Goal: Submit feedback/report problem

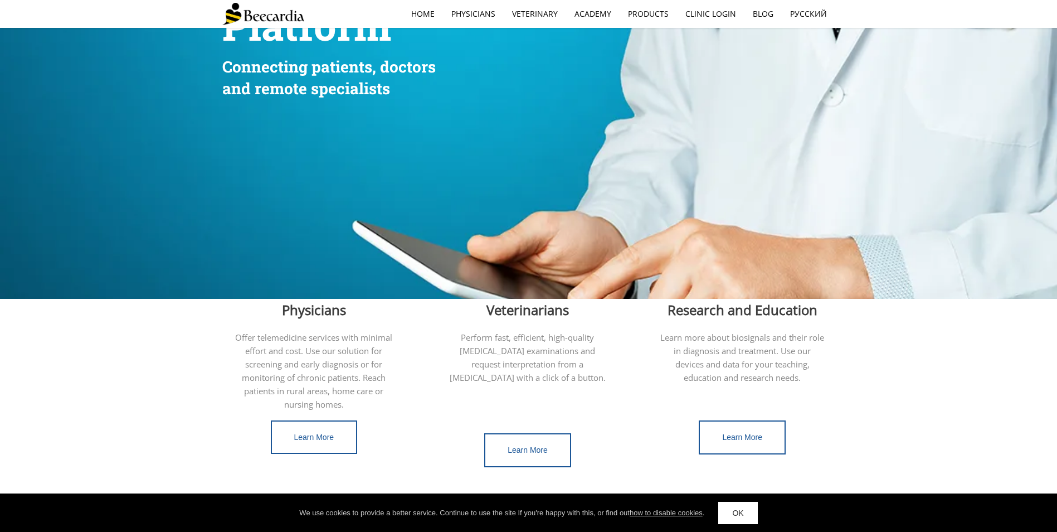
scroll to position [223, 0]
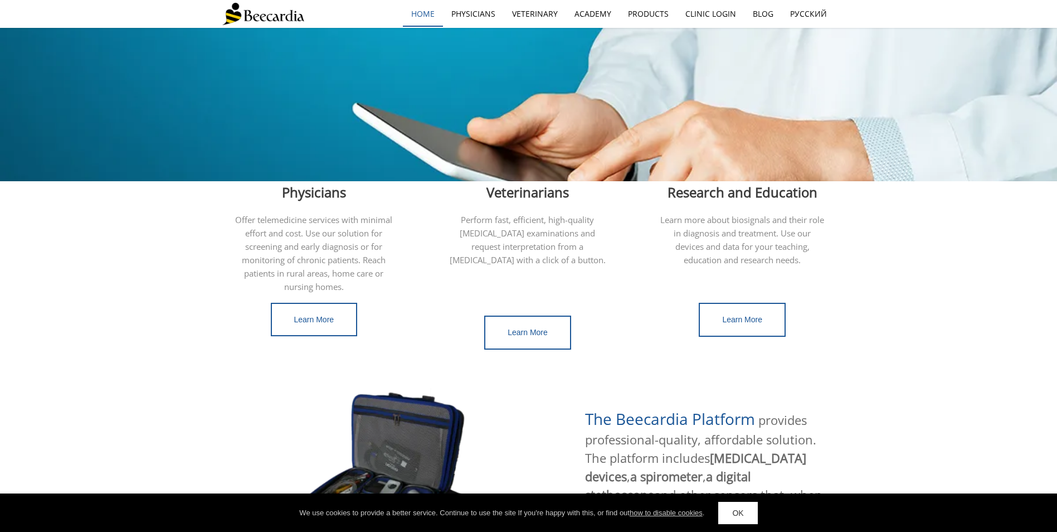
click at [412, 14] on link "home" at bounding box center [423, 14] width 40 height 26
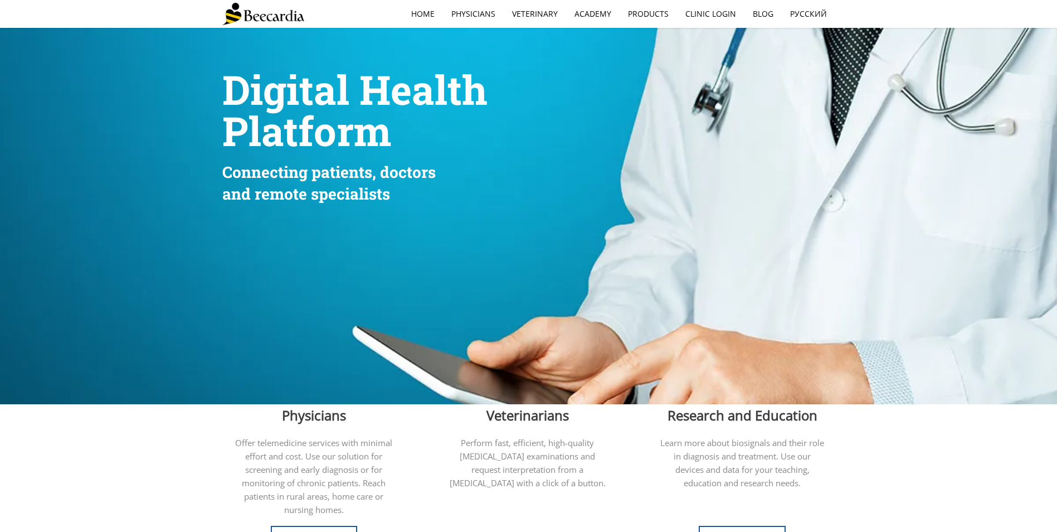
scroll to position [223, 0]
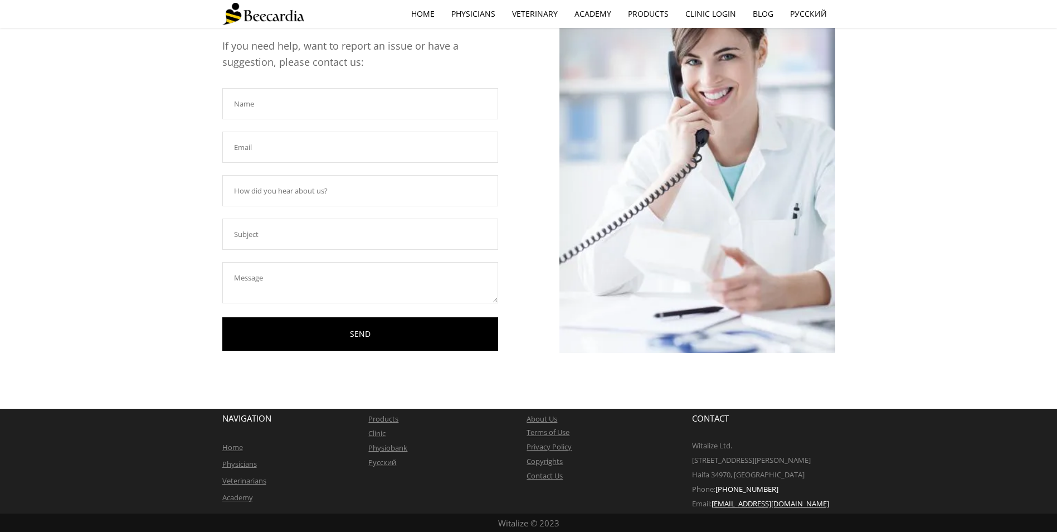
scroll to position [100, 0]
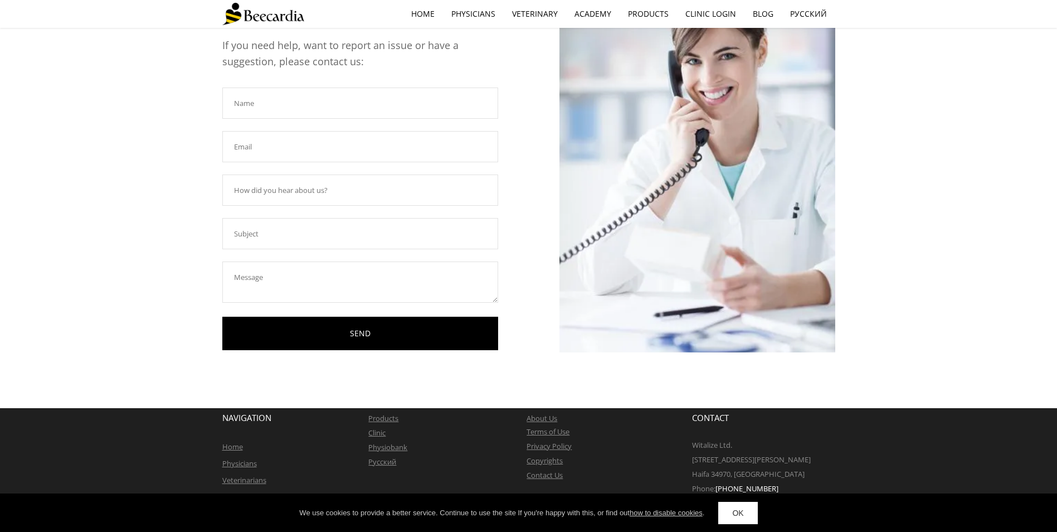
click at [281, 100] on input "text" at bounding box center [360, 103] width 276 height 31
type input "Fachtierarztzentrum Köln-Merheim"
click at [277, 149] on input "text" at bounding box center [360, 146] width 276 height 31
type input "r.schmitz@fachtierarztzentrum.de"
click at [299, 194] on input "text" at bounding box center [360, 189] width 276 height 31
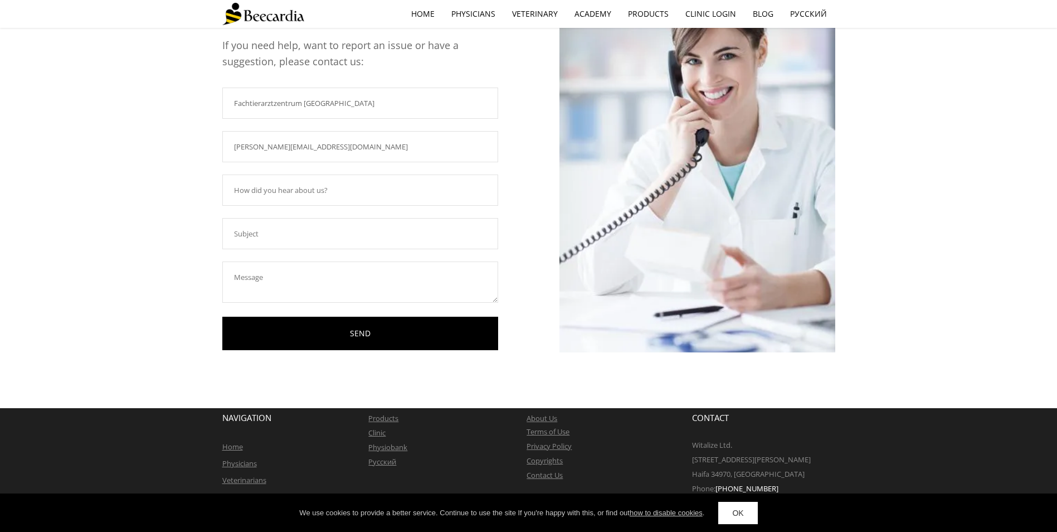
type input "s"
type input "Sehr geehrte Damen und Herren, leider haben wir festgestellt das der USB Steche…"
drag, startPoint x: 402, startPoint y: 186, endPoint x: 373, endPoint y: 222, distance: 46.3
click at [373, 222] on input "text" at bounding box center [360, 233] width 276 height 31
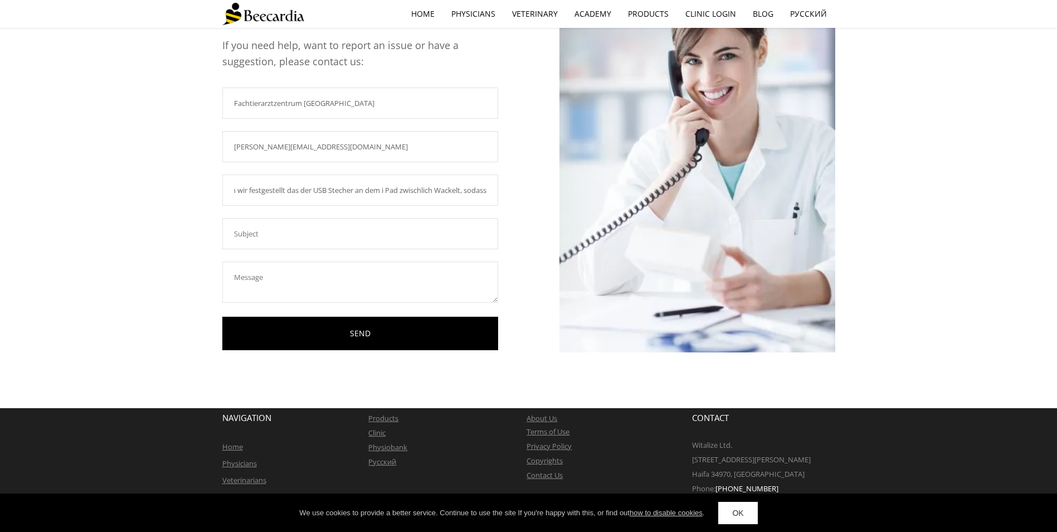
scroll to position [0, 0]
click at [455, 195] on input "Sehr geehrte Damen und Herren, leider haben wir festgestellt das der USB Steche…" at bounding box center [360, 189] width 276 height 31
click at [419, 191] on input "Sehr geehrte Damen und Herren, leider haben wir festgestellt das der USB Steche…" at bounding box center [360, 189] width 276 height 31
click at [482, 188] on input "Sehr geehrte Damen und Herren, leider haben wir festgestellt das der USB Steche…" at bounding box center [360, 189] width 276 height 31
click at [487, 188] on input "Sehr geehrte Damen und Herren, leider haben wir festgestellt das der USB Steche…" at bounding box center [360, 189] width 276 height 31
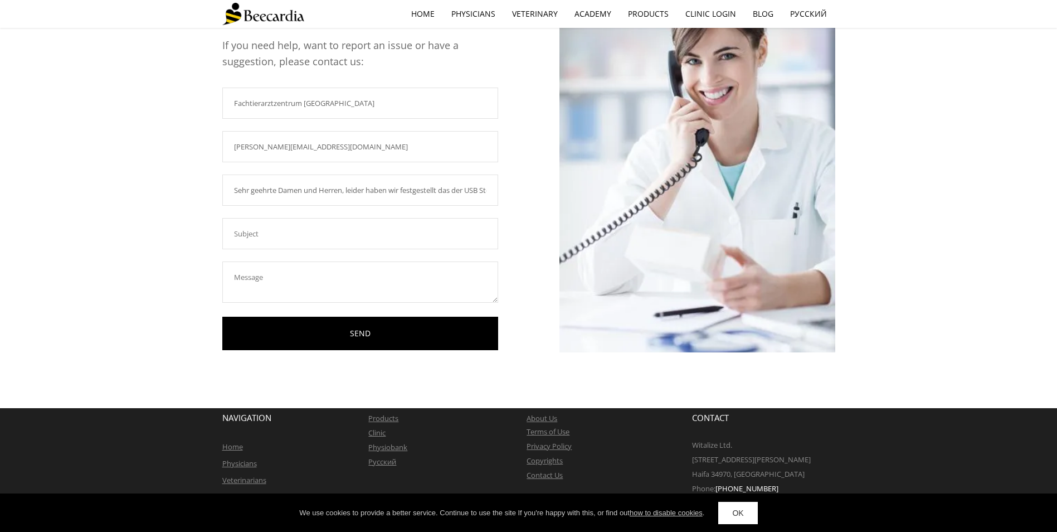
drag, startPoint x: 489, startPoint y: 188, endPoint x: 128, endPoint y: 181, distance: 360.7
click at [128, 181] on div "Contact Us If you need help, want to report an issue or have a suggestion, plea…" at bounding box center [528, 168] width 1057 height 480
click at [488, 188] on input "Sehr geehrte Damen und Herren, leider haben wir festgestellt das der USB Steche…" at bounding box center [360, 189] width 276 height 31
drag, startPoint x: 485, startPoint y: 191, endPoint x: 194, endPoint y: 190, distance: 291.0
click at [194, 190] on div "Contact Us If you need help, want to report an issue or have a suggestion, plea…" at bounding box center [528, 168] width 1057 height 480
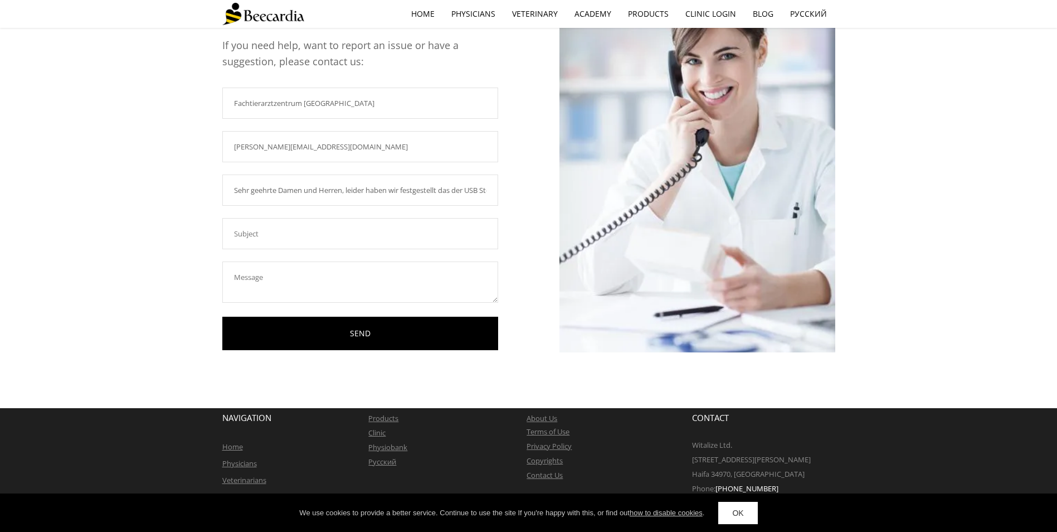
click at [324, 188] on input "Sehr geehrte Damen und Herren, leider haben wir festgestellt das der USB Steche…" at bounding box center [360, 189] width 276 height 31
drag, startPoint x: 232, startPoint y: 192, endPoint x: 693, endPoint y: 199, distance: 460.5
click at [693, 199] on div "Contact Us If you need help, want to report an issue or have a suggestion, plea…" at bounding box center [528, 194] width 613 height 427
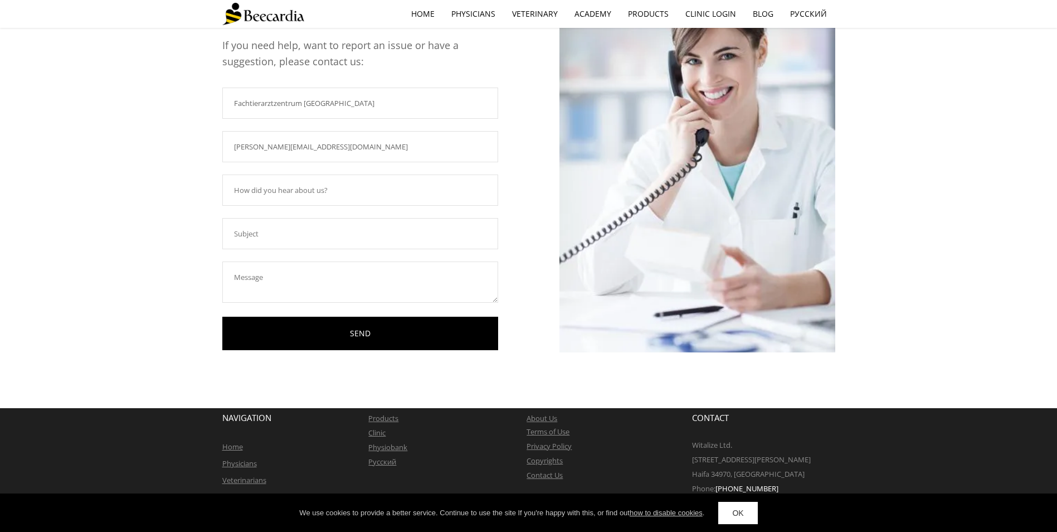
paste input "Repair Request – Bee Cardia Device (Loose USB Connector) Dear Sir or Madam, We …"
type input "Repair Request – Bee Cardia Device (Loose USB Connector) Dear Sir or Madam, We …"
click at [336, 230] on input "text" at bounding box center [360, 233] width 276 height 31
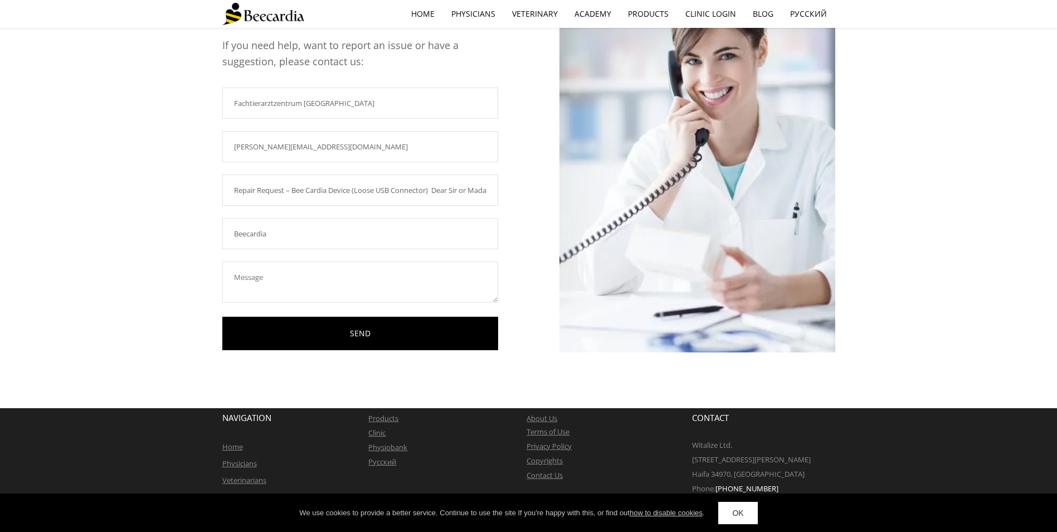
type input "Beecardia"
click at [299, 275] on textarea at bounding box center [360, 281] width 276 height 41
drag, startPoint x: 295, startPoint y: 189, endPoint x: 541, endPoint y: 183, distance: 245.3
click at [541, 183] on div "Contact Us If you need help, want to report an issue or have a suggestion, plea…" at bounding box center [528, 194] width 613 height 427
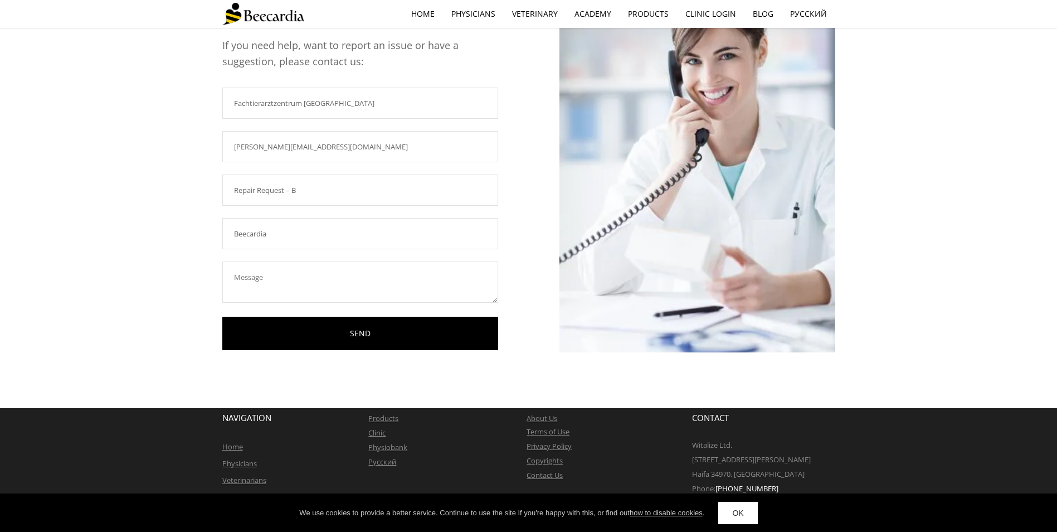
scroll to position [0, 0]
type input "Repair Request"
paste textarea "ee Cardia Device (Loose USB Connector) Dear Sir or Madam, We have noticed that …"
click at [227, 283] on textarea "ee Cardia Device (Loose USB Connector) Dear Sir or Madam, We have noticed that …" at bounding box center [360, 281] width 276 height 41
click at [232, 279] on textarea "ee Cardia Device (Loose USB Connector) Dear Sir or Madam, We have noticed that …" at bounding box center [360, 281] width 276 height 41
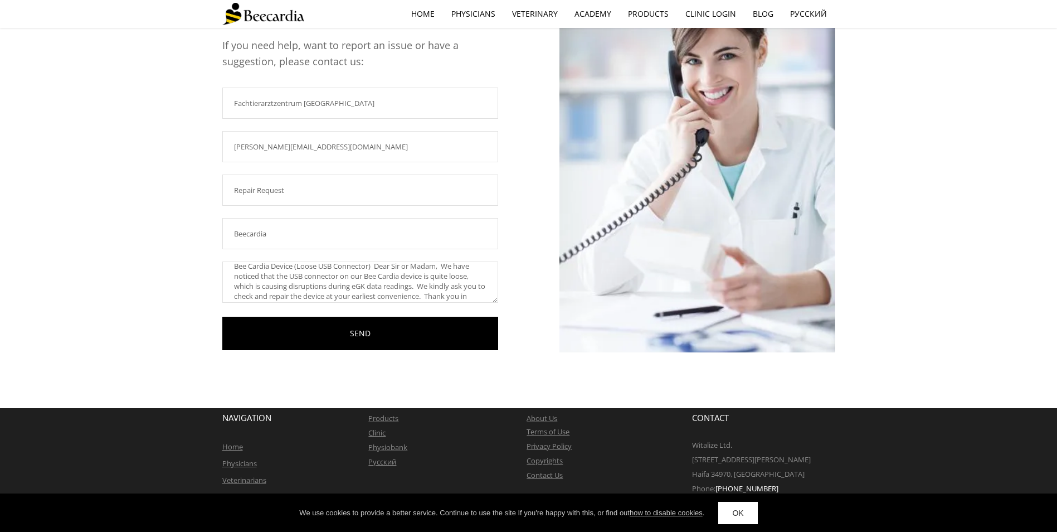
scroll to position [30, 0]
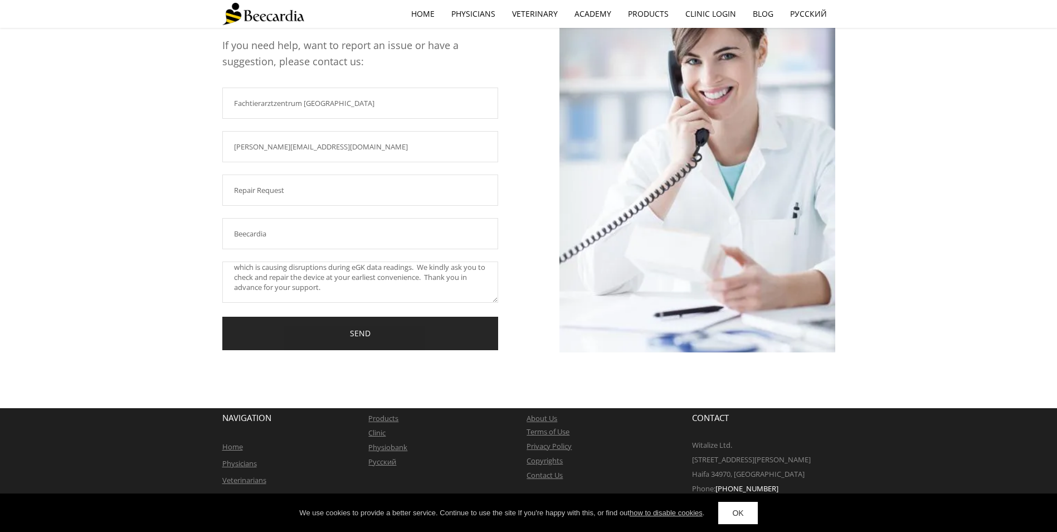
type textarea "Bee Cardia Device (Loose USB Connector) Dear Sir or Madam, We have noticed that…"
click at [356, 336] on link "SEND" at bounding box center [360, 334] width 276 height 34
